Goal: Task Accomplishment & Management: Complete application form

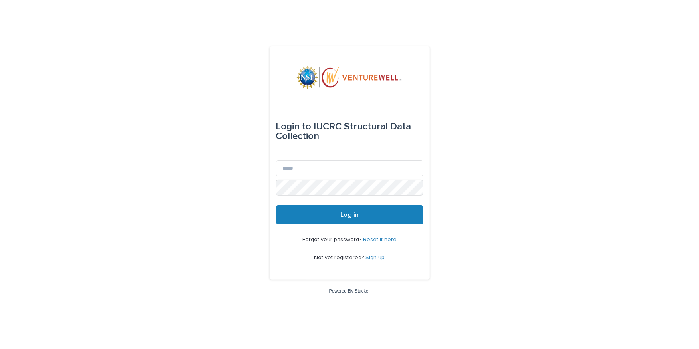
click at [308, 177] on div "Email" at bounding box center [349, 169] width 147 height 19
click at [300, 170] on input "Email" at bounding box center [349, 168] width 147 height 16
type input "**********"
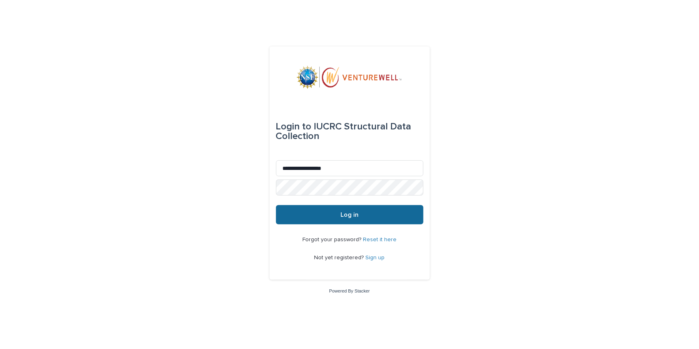
click at [348, 213] on span "Log in" at bounding box center [349, 214] width 18 height 6
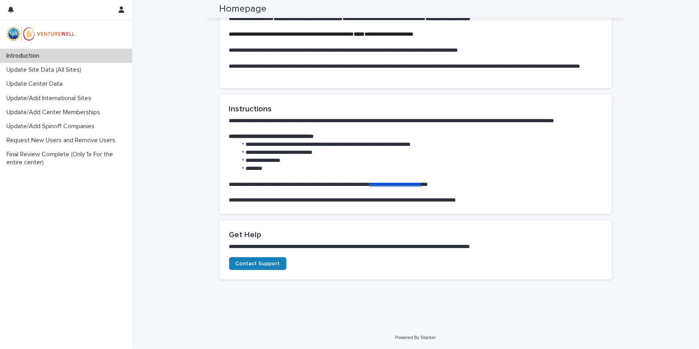
scroll to position [428, 0]
click at [82, 70] on p "Update Site Data (All Sites)" at bounding box center [45, 70] width 84 height 8
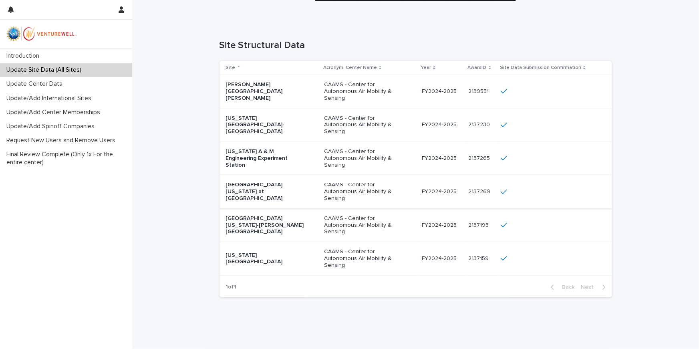
scroll to position [60, 0]
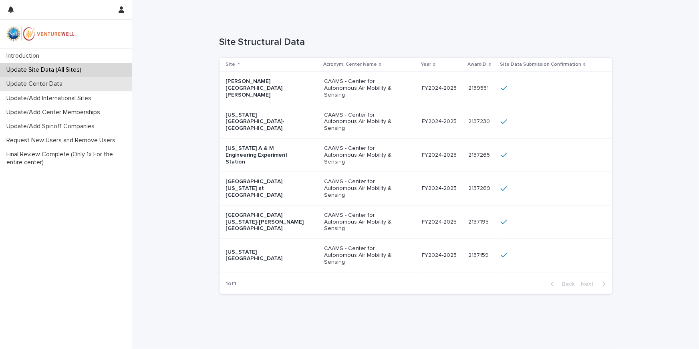
click at [42, 85] on p "Update Center Data" at bounding box center [36, 84] width 66 height 8
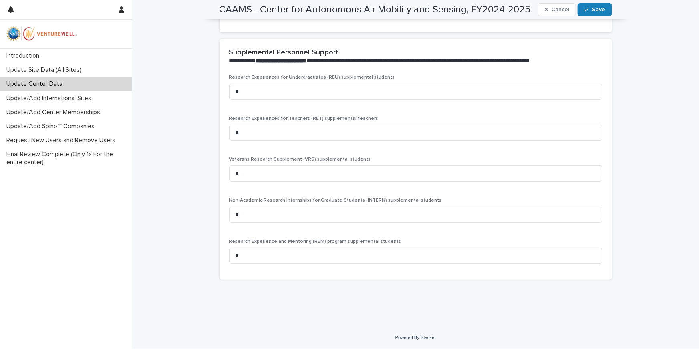
scroll to position [1605, 0]
click at [87, 100] on p "Update/Add International Sites" at bounding box center [50, 98] width 94 height 8
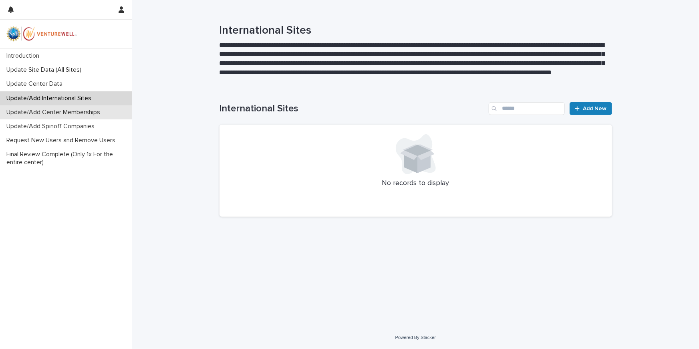
click at [69, 112] on p "Update/Add Center Memberships" at bounding box center [54, 112] width 103 height 8
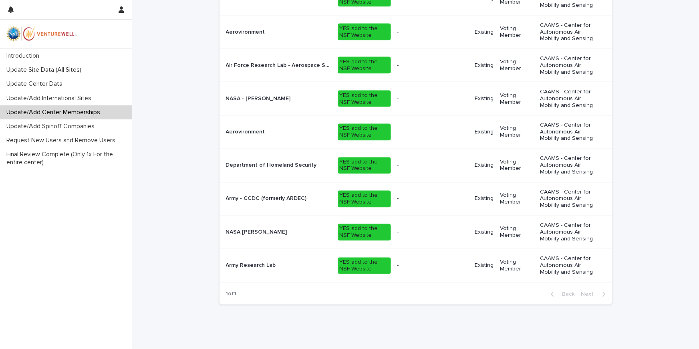
scroll to position [668, 0]
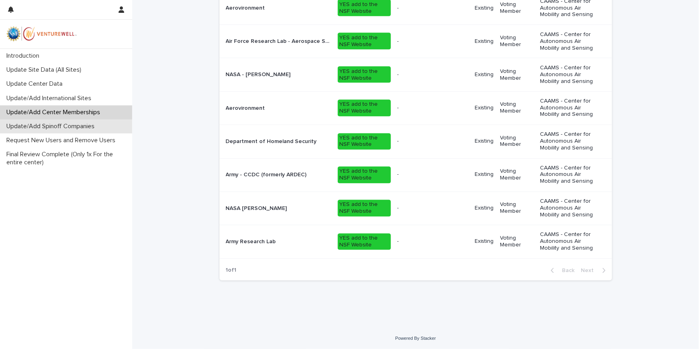
click at [82, 129] on p "Update/Add Spinoff Companies" at bounding box center [52, 126] width 98 height 8
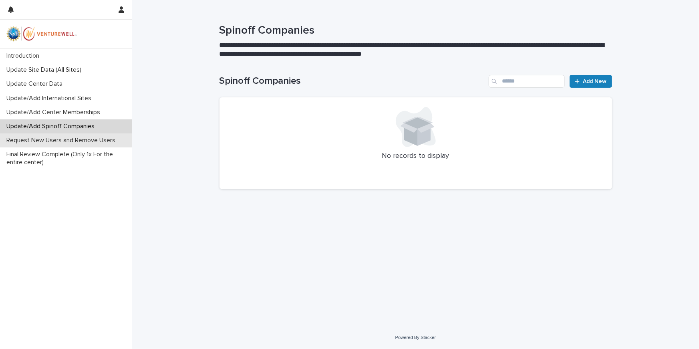
click at [84, 141] on p "Request New Users and Remove Users" at bounding box center [62, 141] width 118 height 8
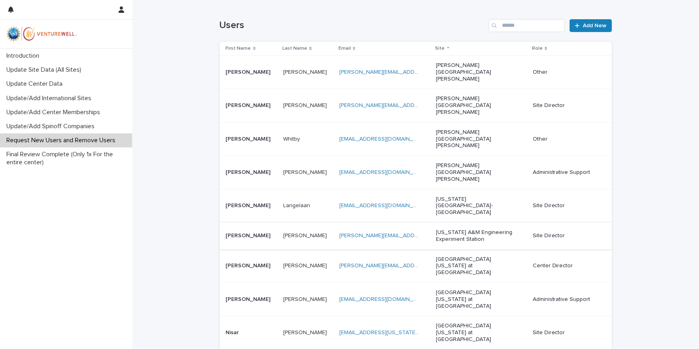
scroll to position [110, 0]
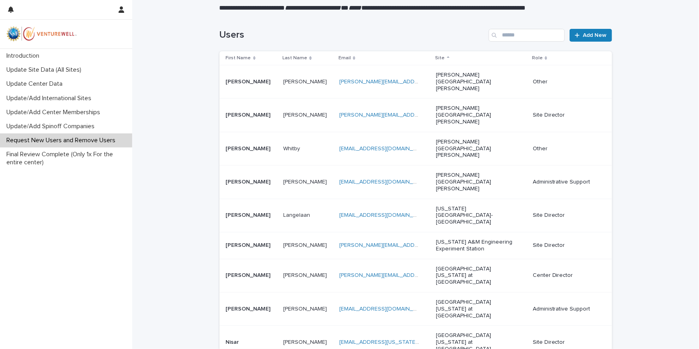
scroll to position [82, 0]
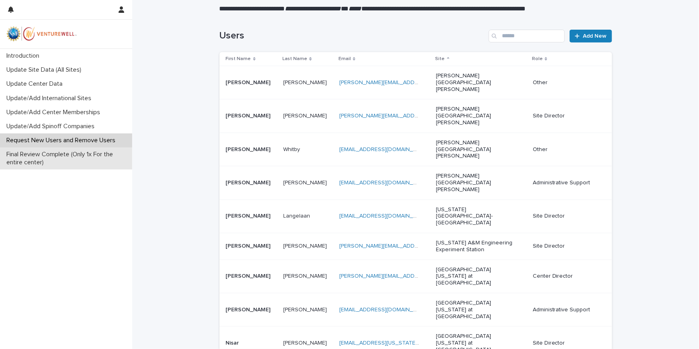
click at [84, 154] on p "Final Review Complete (Only 1x For the entire center)" at bounding box center [67, 158] width 129 height 15
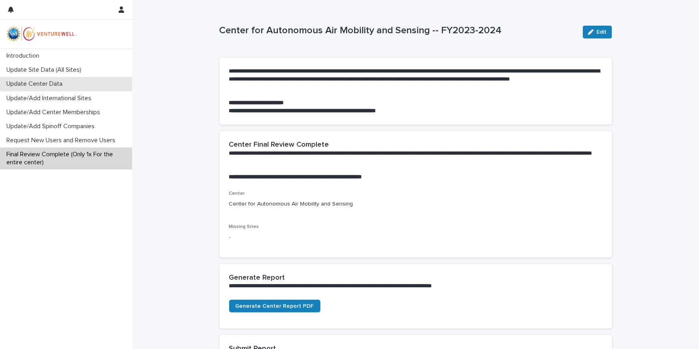
click at [40, 81] on p "Update Center Data" at bounding box center [36, 84] width 66 height 8
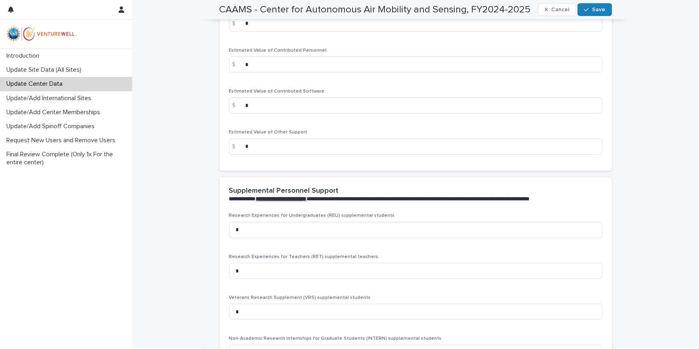
scroll to position [1487, 0]
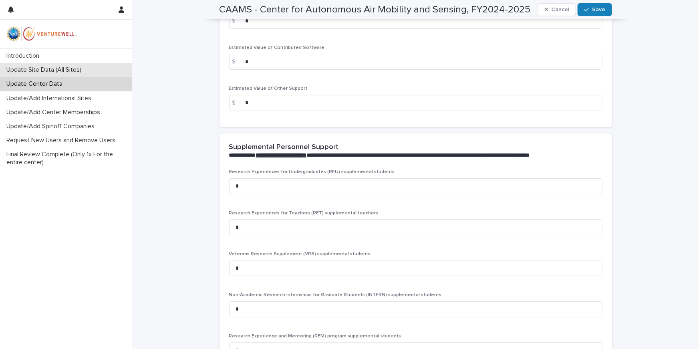
click at [64, 68] on p "Update Site Data (All Sites)" at bounding box center [45, 70] width 84 height 8
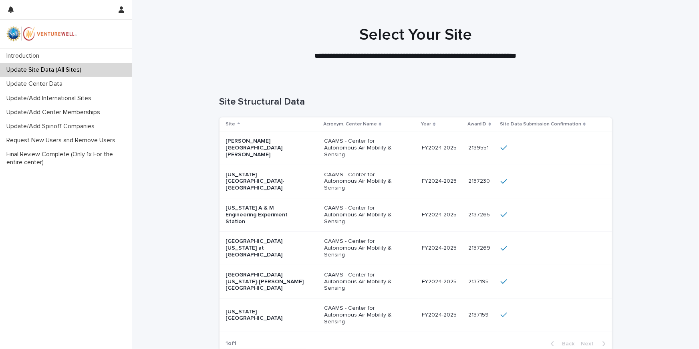
click at [259, 149] on p "[PERSON_NAME][GEOGRAPHIC_DATA][PERSON_NAME]" at bounding box center [266, 148] width 80 height 20
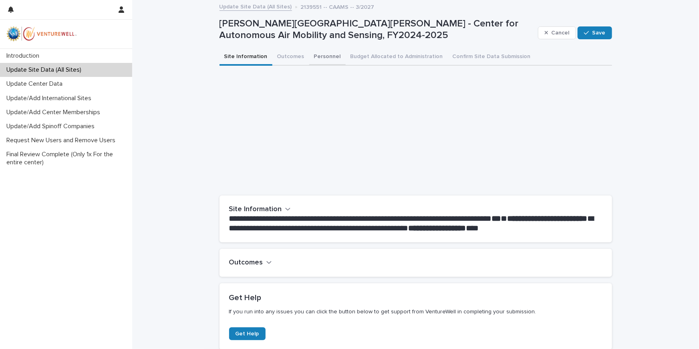
click at [290, 59] on button "Outcomes" at bounding box center [290, 57] width 37 height 17
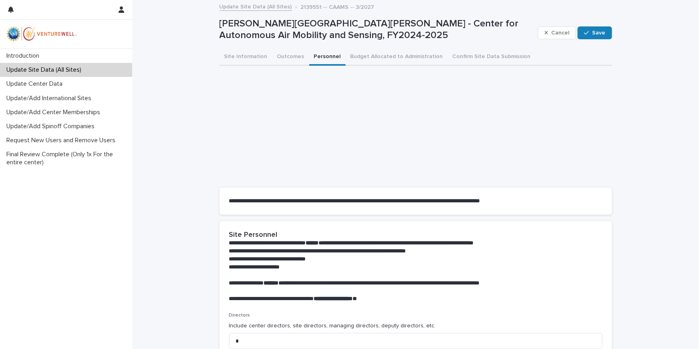
click at [315, 55] on button "Personnel" at bounding box center [327, 57] width 36 height 17
click at [366, 53] on button "Budget Allocated to Administration" at bounding box center [396, 57] width 102 height 17
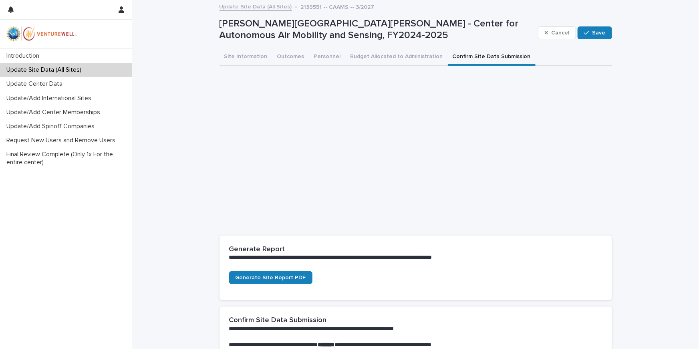
click at [479, 51] on button "Confirm Site Data Submission" at bounding box center [492, 57] width 88 height 17
click at [58, 86] on p "Update Center Data" at bounding box center [36, 84] width 66 height 8
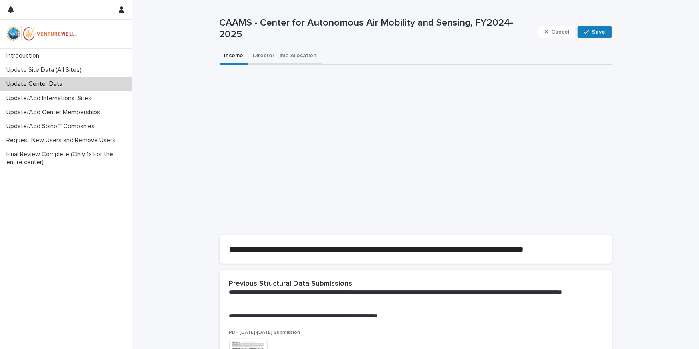
click at [275, 57] on button "Director Time Allocation" at bounding box center [284, 56] width 73 height 17
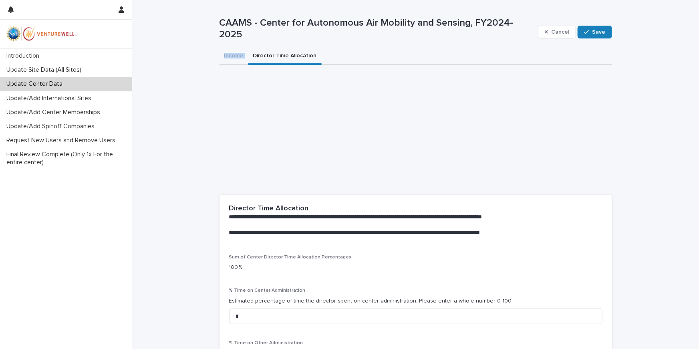
drag, startPoint x: 654, startPoint y: 51, endPoint x: 548, endPoint y: -44, distance: 142.6
click at [548, 0] on html "**********" at bounding box center [349, 174] width 699 height 349
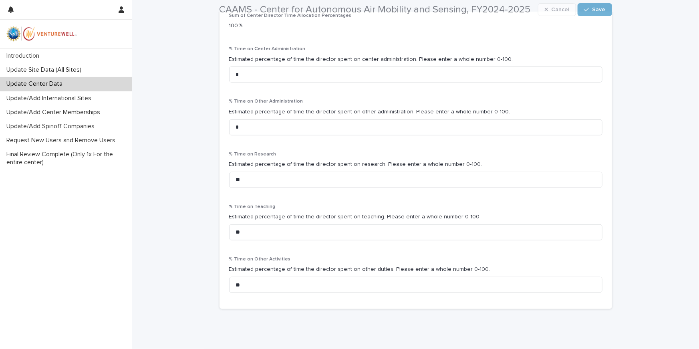
scroll to position [270, 0]
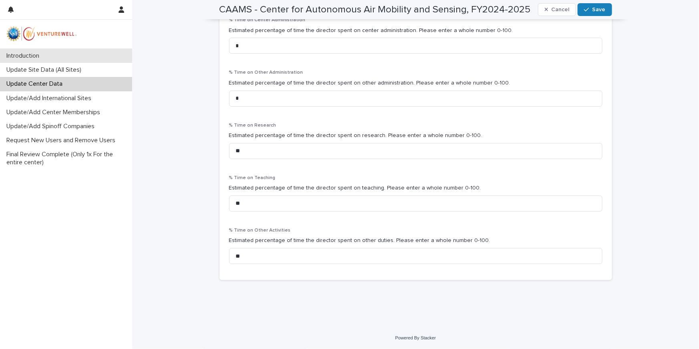
click at [64, 58] on div "Introduction" at bounding box center [66, 56] width 132 height 14
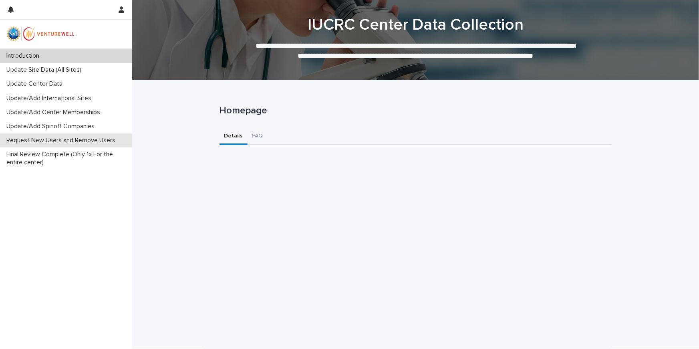
click at [62, 143] on p "Request New Users and Remove Users" at bounding box center [62, 141] width 118 height 8
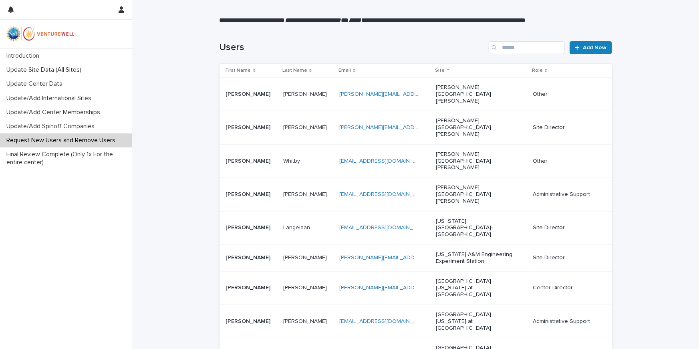
scroll to position [30, 0]
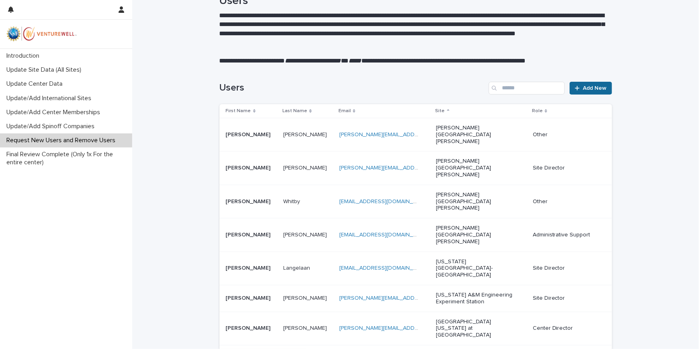
click at [592, 88] on span "Add New" at bounding box center [595, 88] width 24 height 6
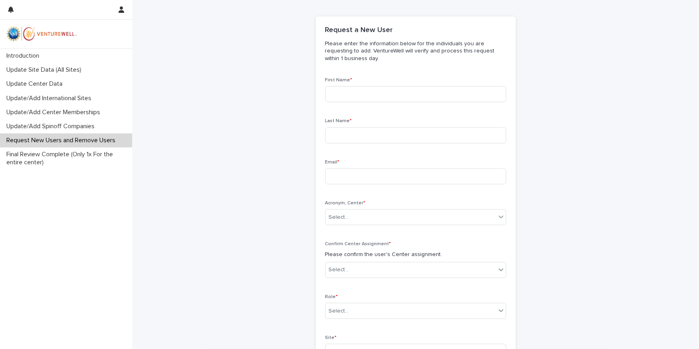
scroll to position [30, 0]
click at [362, 92] on input at bounding box center [415, 93] width 181 height 16
type input "******"
click at [358, 177] on input at bounding box center [415, 175] width 181 height 16
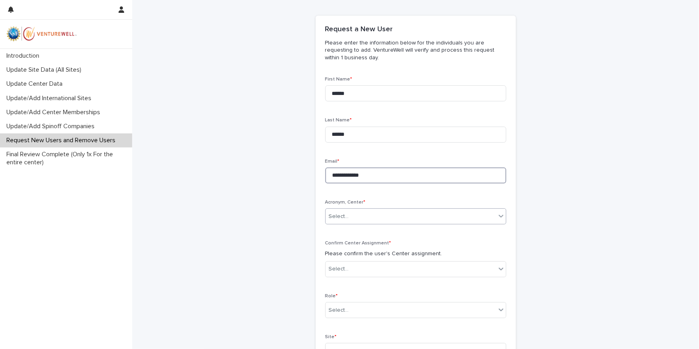
type input "**********"
click at [388, 220] on div "Select..." at bounding box center [410, 216] width 170 height 13
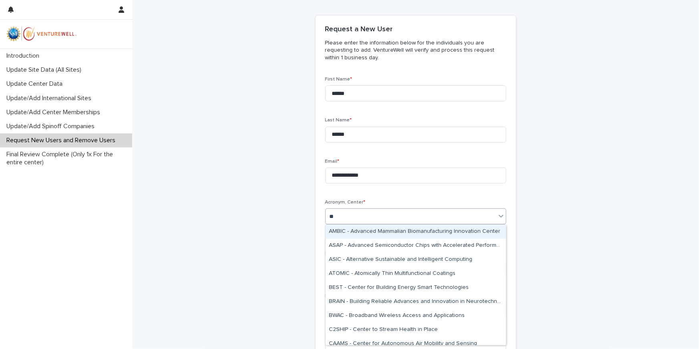
type input "***"
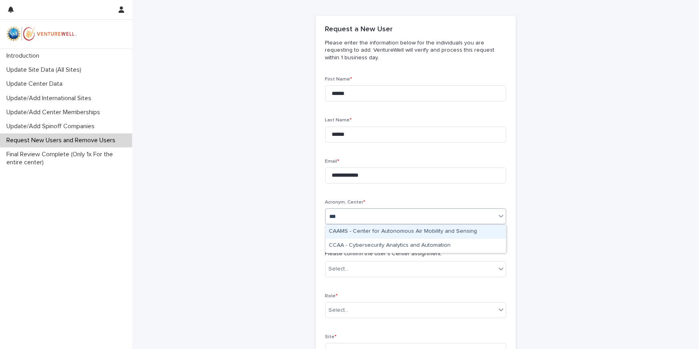
click at [381, 231] on div "CAAMS - Center for Autonomous Air Mobility and Sensing" at bounding box center [415, 232] width 180 height 14
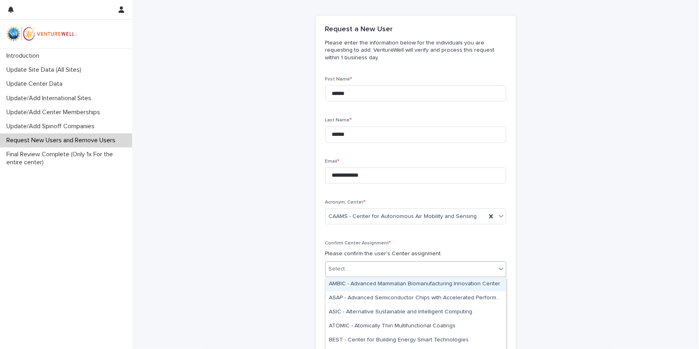
click at [367, 271] on div "Select..." at bounding box center [410, 268] width 170 height 13
type input "***"
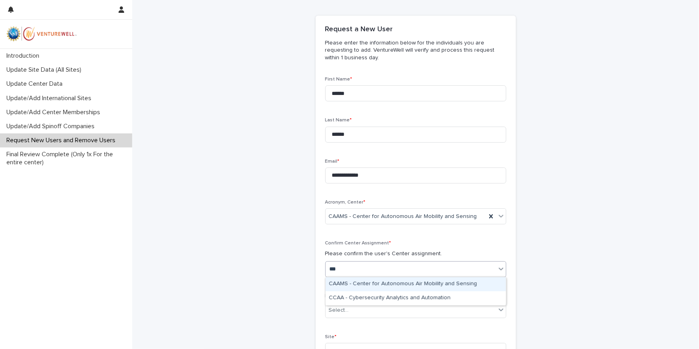
click at [366, 284] on div "CAAMS - Center for Autonomous Air Mobility and Sensing" at bounding box center [415, 284] width 180 height 14
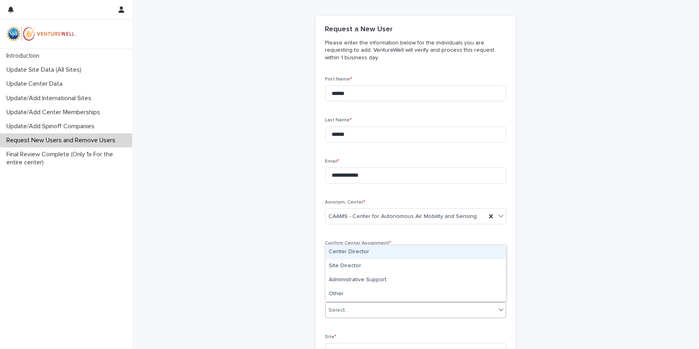
click at [362, 311] on div "Select..." at bounding box center [410, 309] width 170 height 13
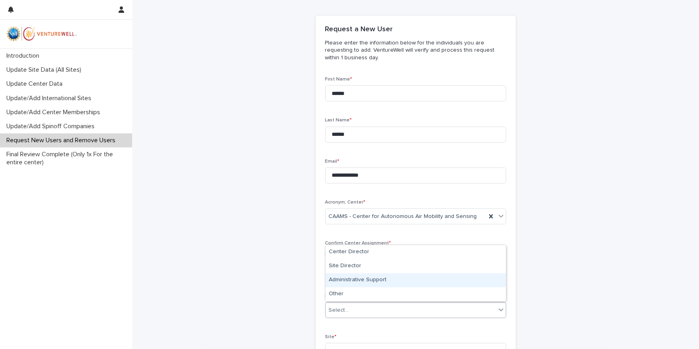
click at [358, 282] on div "Administrative Support" at bounding box center [415, 280] width 180 height 14
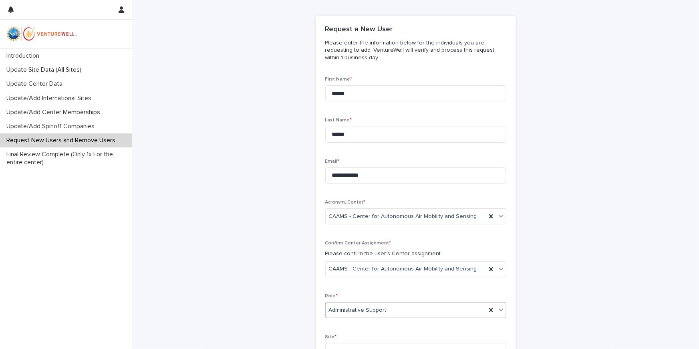
scroll to position [138, 0]
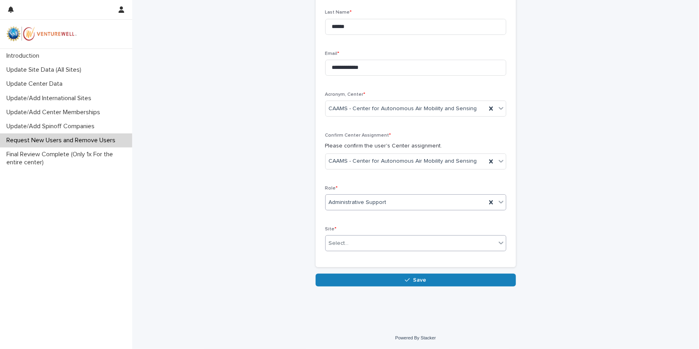
click at [354, 244] on div "Select..." at bounding box center [410, 243] width 170 height 13
type input "*"
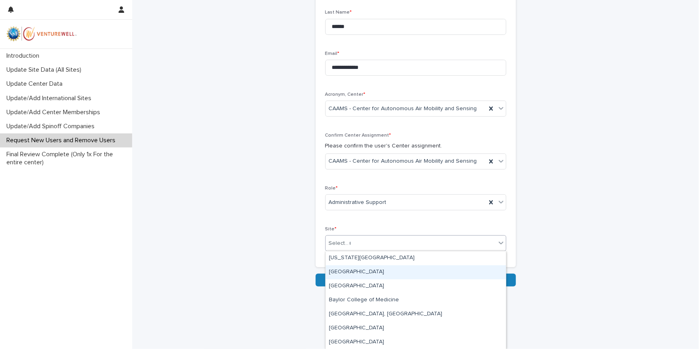
type input "**"
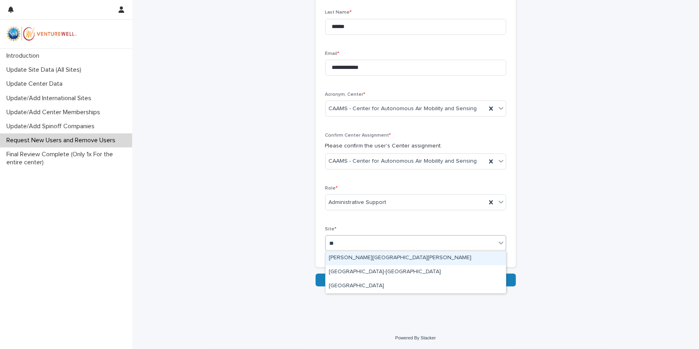
click at [358, 255] on div "[PERSON_NAME][GEOGRAPHIC_DATA][PERSON_NAME]" at bounding box center [415, 258] width 180 height 14
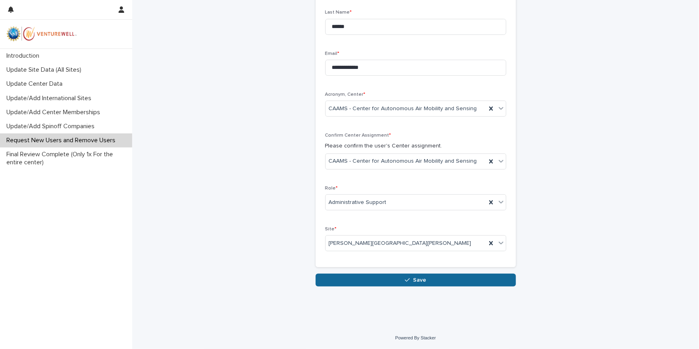
click at [404, 279] on button "Save" at bounding box center [415, 279] width 200 height 13
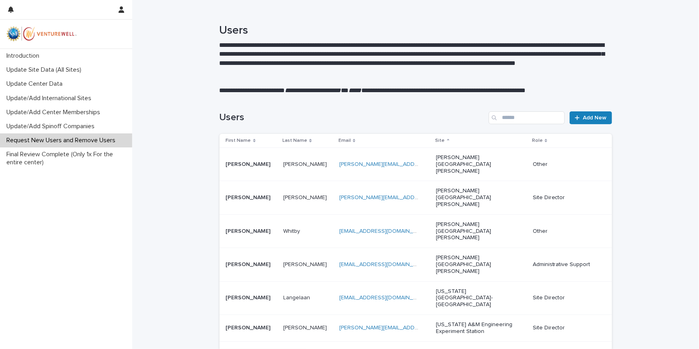
click at [39, 31] on img at bounding box center [41, 34] width 70 height 16
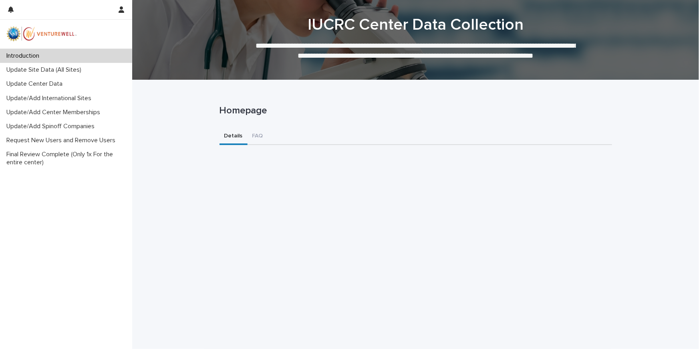
click at [21, 32] on img at bounding box center [41, 34] width 70 height 16
